Goal: Transaction & Acquisition: Download file/media

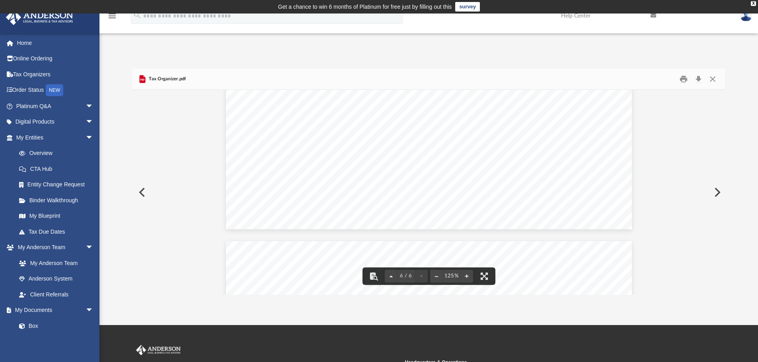
scroll to position [2738, 0]
click at [716, 80] on button "Close" at bounding box center [712, 79] width 14 height 12
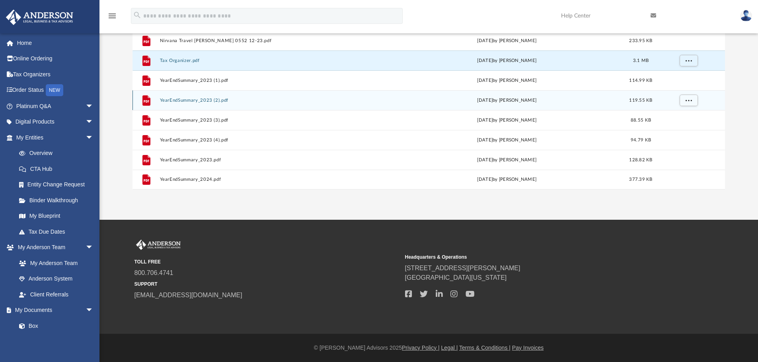
scroll to position [34, 0]
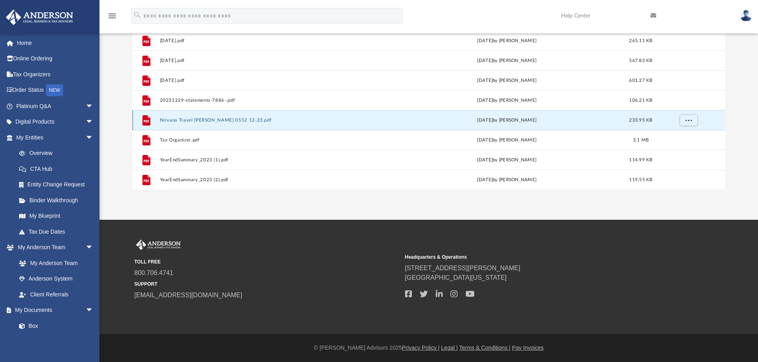
click at [252, 122] on button "Nirvana Travel [PERSON_NAME] 0552 12-23.pdf" at bounding box center [273, 120] width 229 height 5
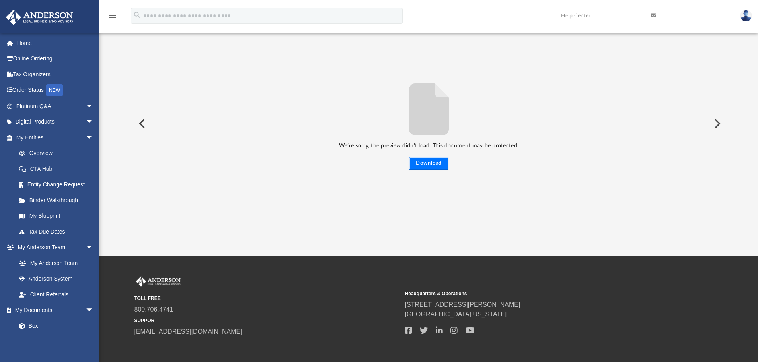
click at [430, 163] on button "Download" at bounding box center [428, 163] width 39 height 13
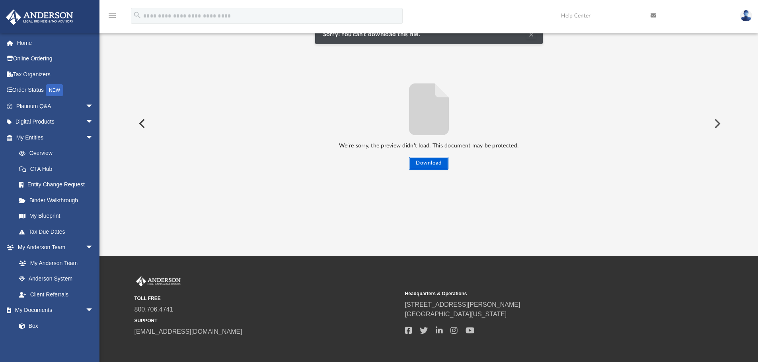
scroll to position [0, 0]
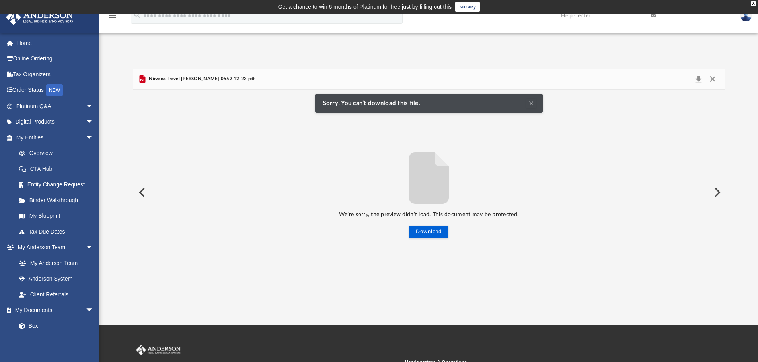
click at [229, 84] on div "Nirvana Travel [PERSON_NAME] 0552 12-23.pdf" at bounding box center [196, 79] width 117 height 10
click at [236, 78] on div "Nirvana Travel [PERSON_NAME] 0552 12-23.pdf" at bounding box center [428, 79] width 593 height 21
click at [392, 105] on span "Sorry! You can’t download this file." at bounding box center [373, 103] width 101 height 7
click at [424, 229] on button "Download" at bounding box center [428, 232] width 39 height 13
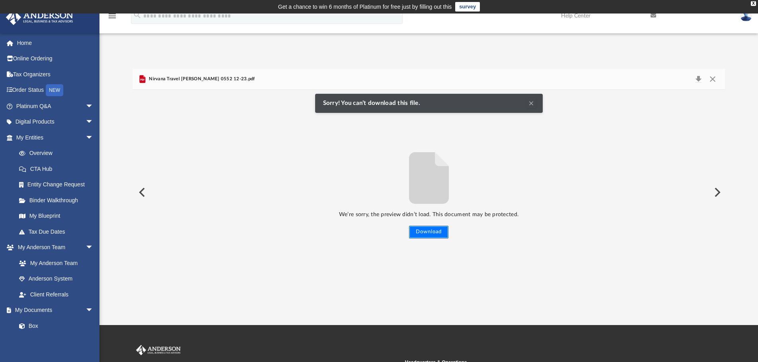
click at [424, 229] on button "Download" at bounding box center [428, 232] width 39 height 13
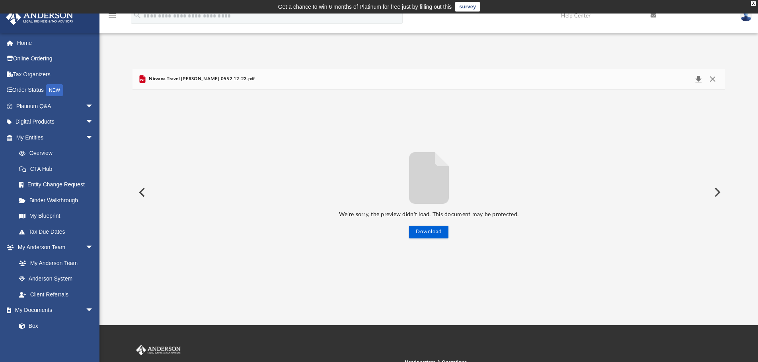
click at [702, 79] on button "Download" at bounding box center [698, 79] width 14 height 11
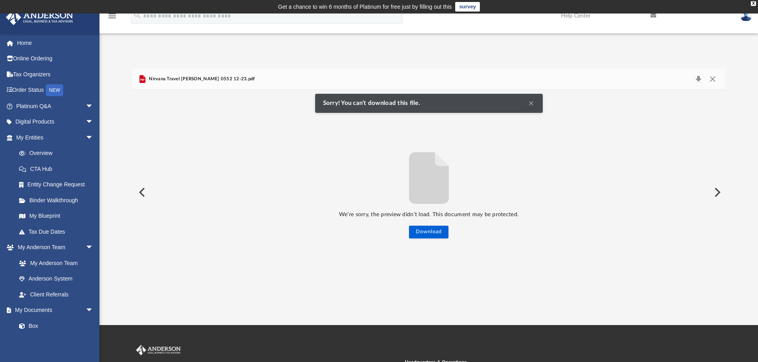
click at [209, 81] on span "Nirvana Travel [PERSON_NAME] 0552 12-23.pdf" at bounding box center [201, 79] width 108 height 7
click at [209, 77] on span "Nirvana Travel [PERSON_NAME] 0552 12-23.pdf" at bounding box center [201, 79] width 108 height 7
click at [140, 195] on button "Preview" at bounding box center [141, 192] width 18 height 22
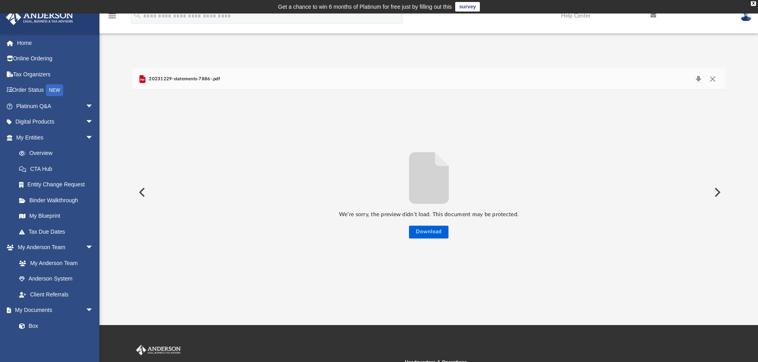
click at [448, 78] on div "20231229-statements-7886-.pdf" at bounding box center [428, 79] width 593 height 21
click at [704, 76] on button "Download" at bounding box center [698, 79] width 14 height 11
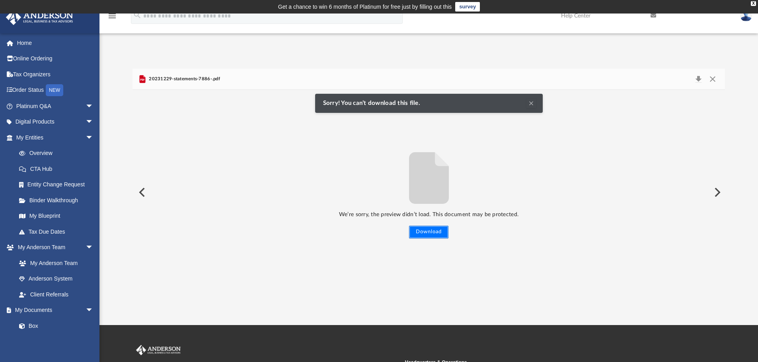
click at [433, 235] on button "Download" at bounding box center [428, 232] width 39 height 13
click at [725, 195] on div "Difficulty viewing your box folder? You can also access your account directly o…" at bounding box center [428, 182] width 658 height 226
click at [717, 194] on button "Preview" at bounding box center [717, 192] width 18 height 22
